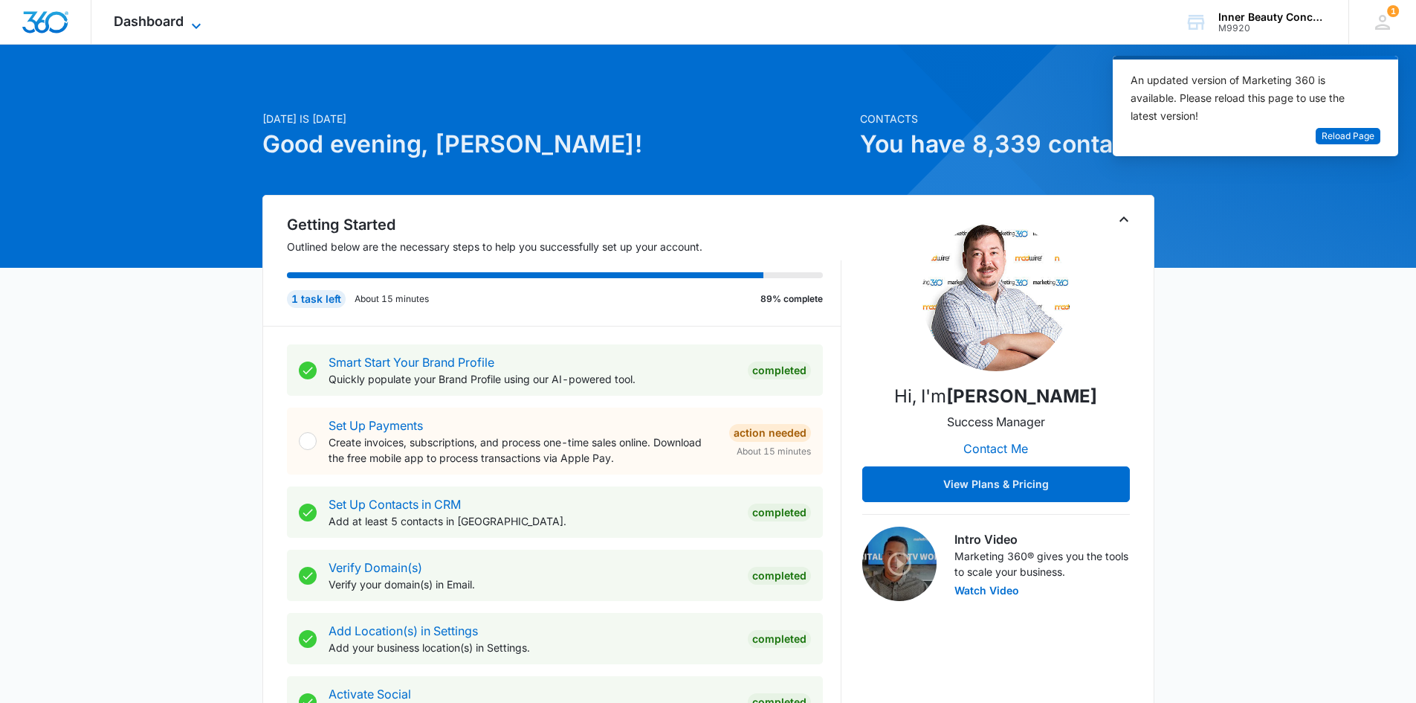
click at [149, 20] on span "Dashboard" at bounding box center [149, 21] width 70 height 16
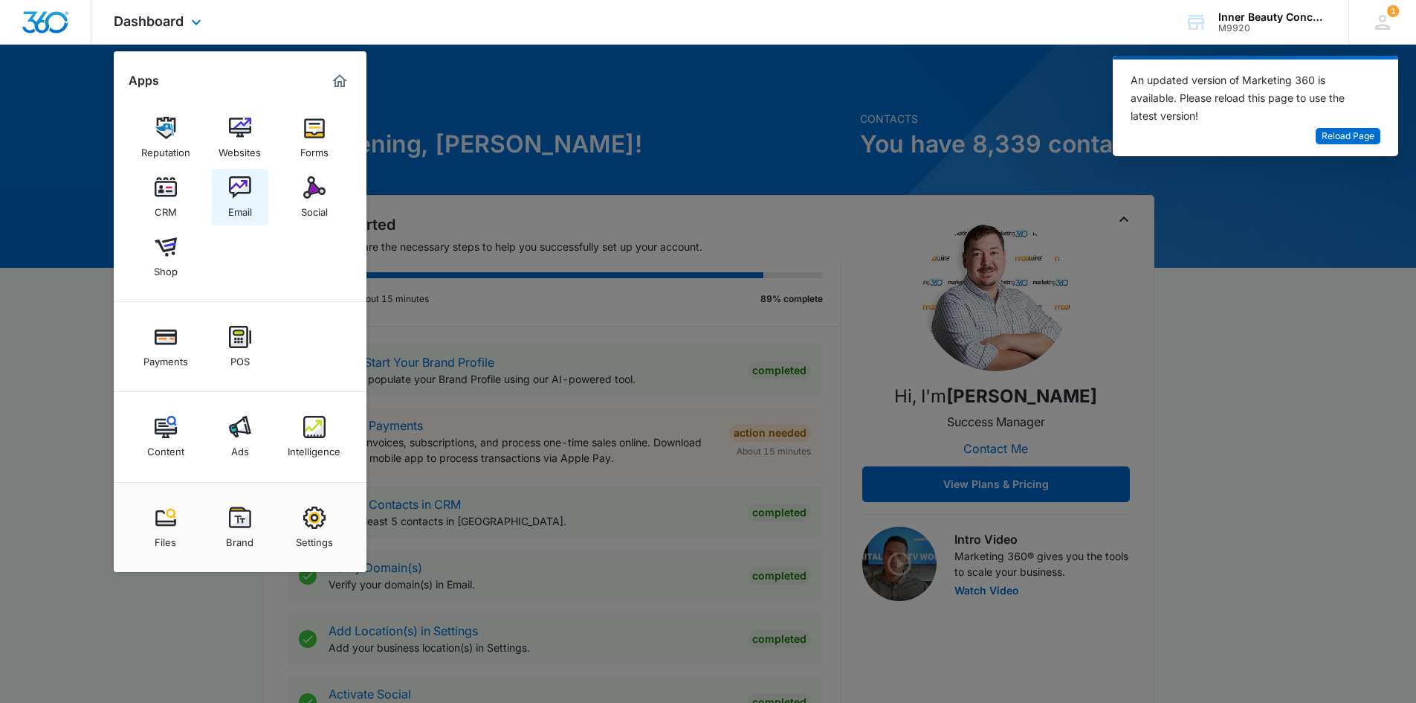
click at [239, 190] on img at bounding box center [240, 187] width 22 height 22
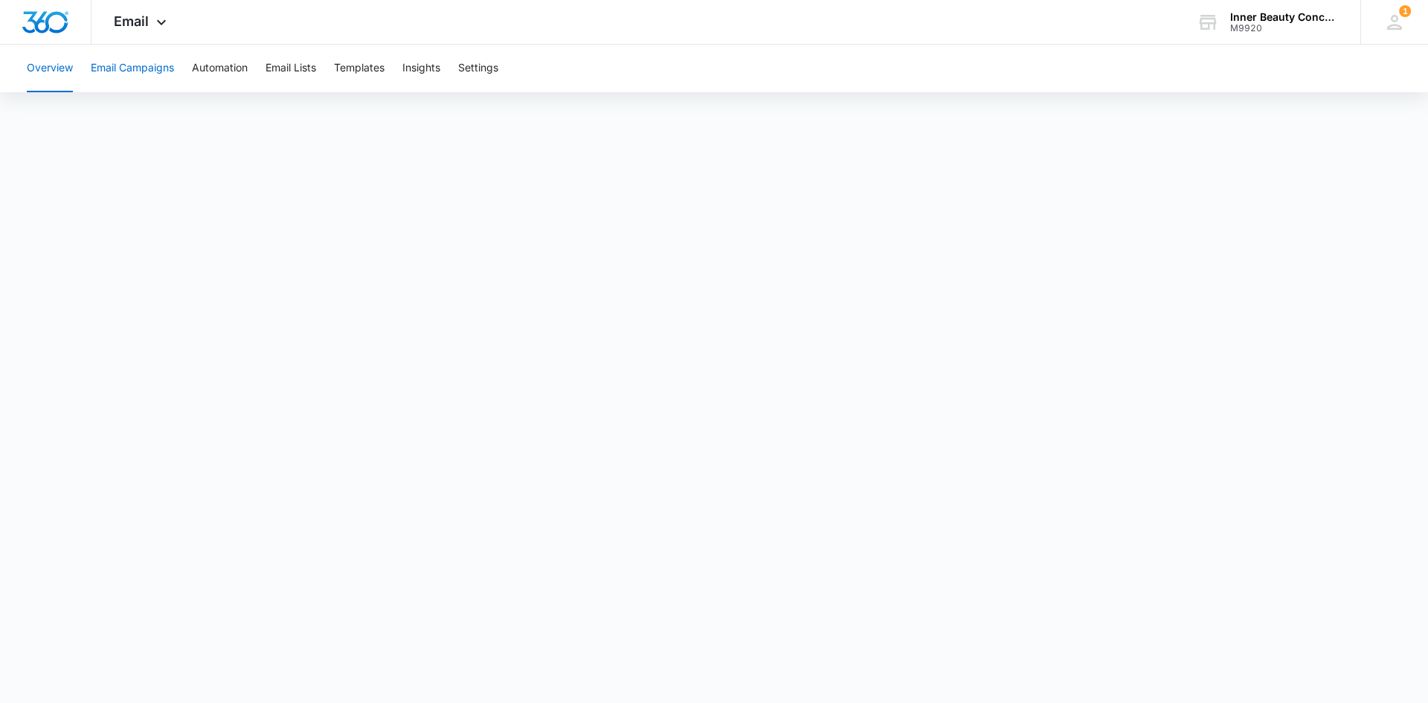
click at [156, 69] on button "Email Campaigns" at bounding box center [132, 69] width 83 height 48
